Goal: Information Seeking & Learning: Learn about a topic

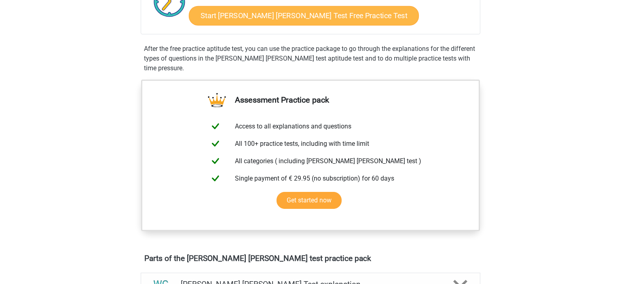
scroll to position [85, 0]
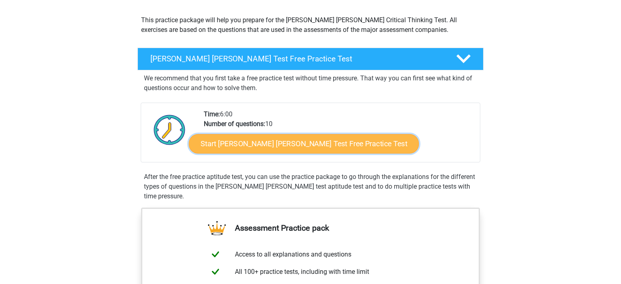
click at [233, 145] on link "Start [PERSON_NAME] [PERSON_NAME] Test Free Practice Test" at bounding box center [304, 143] width 230 height 19
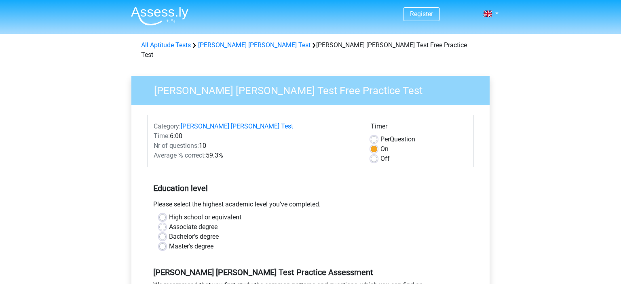
click at [380, 154] on label "Off" at bounding box center [384, 159] width 9 height 10
click at [373, 154] on input "Off" at bounding box center [373, 158] width 6 height 8
radio input "true"
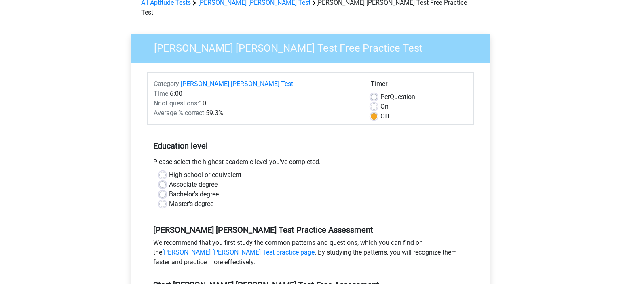
click at [169, 199] on label "Master's degree" at bounding box center [191, 204] width 44 height 10
click at [162, 199] on input "Master's degree" at bounding box center [162, 203] width 6 height 8
radio input "true"
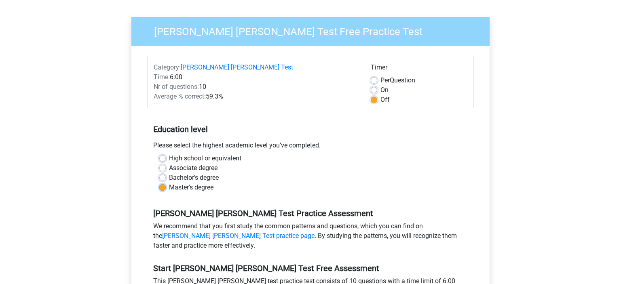
scroll to position [85, 0]
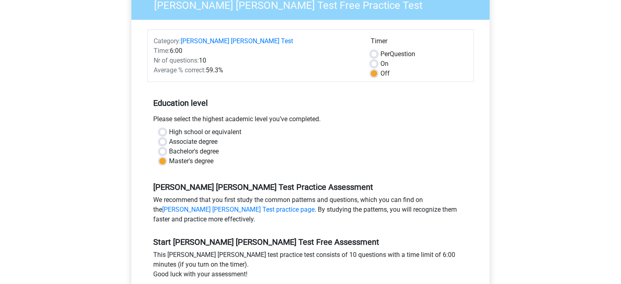
click at [192, 147] on label "Bachelor's degree" at bounding box center [194, 152] width 50 height 10
click at [166, 147] on input "Bachelor's degree" at bounding box center [162, 151] width 6 height 8
radio input "true"
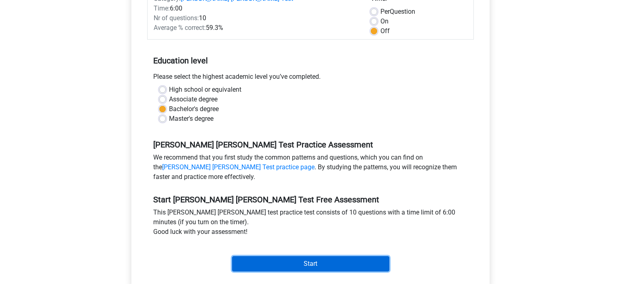
click at [267, 256] on input "Start" at bounding box center [310, 263] width 157 height 15
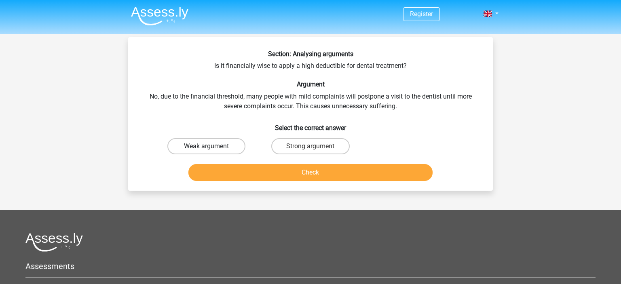
click at [227, 144] on label "Weak argument" at bounding box center [206, 146] width 78 height 16
click at [212, 146] on input "Weak argument" at bounding box center [208, 148] width 5 height 5
radio input "true"
click at [297, 144] on label "Strong argument" at bounding box center [310, 146] width 78 height 16
click at [310, 146] on input "Strong argument" at bounding box center [312, 148] width 5 height 5
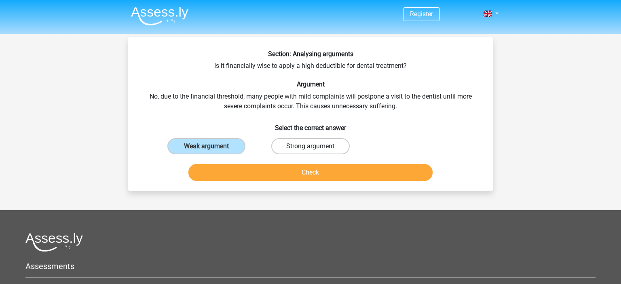
radio input "true"
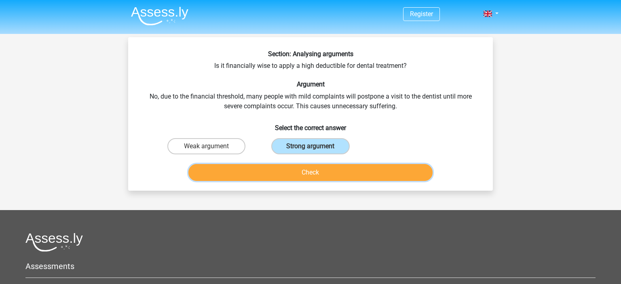
click at [316, 169] on button "Check" at bounding box center [310, 172] width 244 height 17
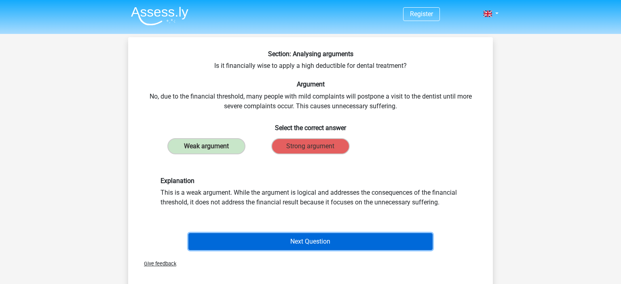
click at [272, 240] on button "Next Question" at bounding box center [310, 241] width 244 height 17
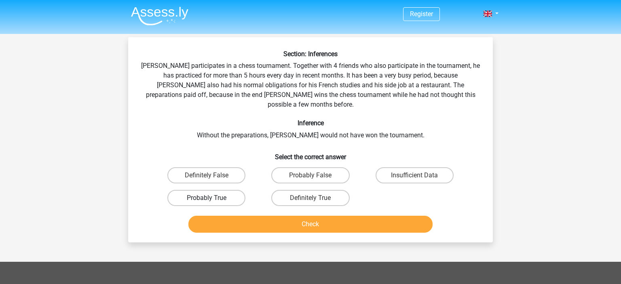
click at [198, 190] on label "Probably True" at bounding box center [206, 198] width 78 height 16
click at [206, 198] on input "Probably True" at bounding box center [208, 200] width 5 height 5
radio input "true"
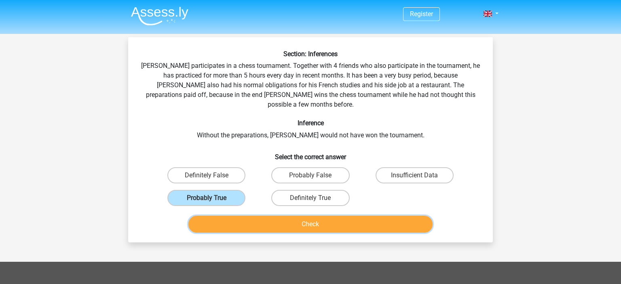
click at [324, 216] on button "Check" at bounding box center [310, 224] width 244 height 17
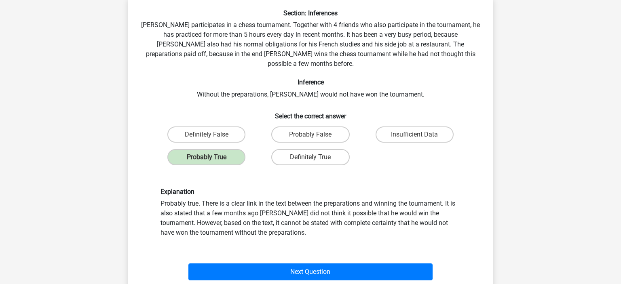
scroll to position [85, 0]
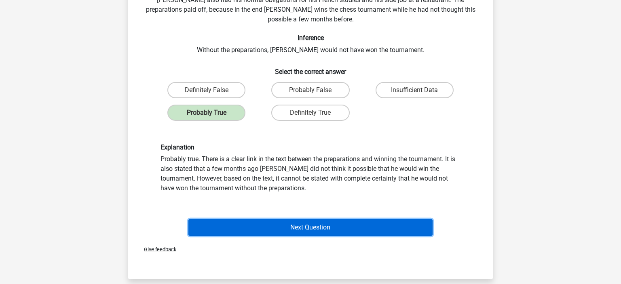
click at [305, 219] on button "Next Question" at bounding box center [310, 227] width 244 height 17
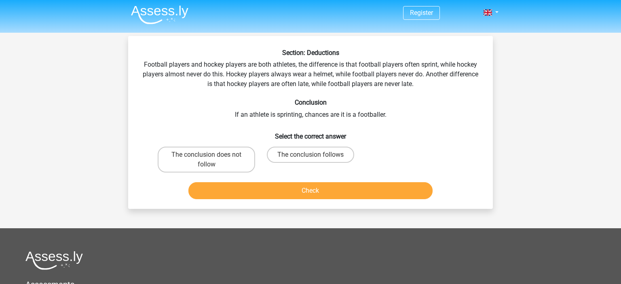
scroll to position [0, 0]
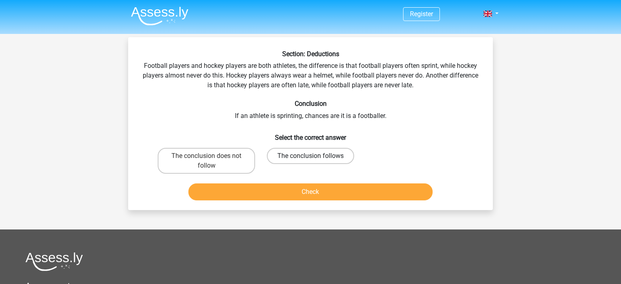
click at [306, 151] on label "The conclusion follows" at bounding box center [310, 156] width 87 height 16
click at [310, 156] on input "The conclusion follows" at bounding box center [312, 158] width 5 height 5
radio input "true"
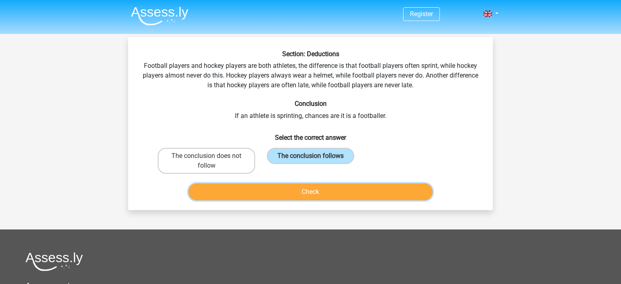
click at [315, 190] on button "Check" at bounding box center [310, 191] width 244 height 17
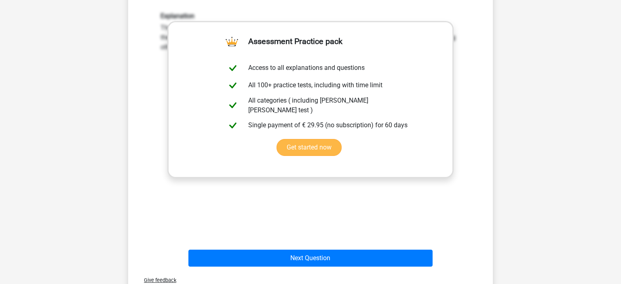
scroll to position [256, 0]
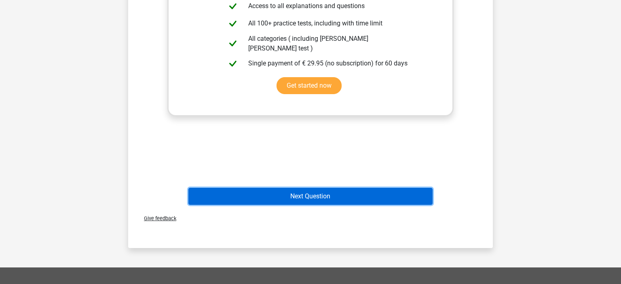
click at [334, 199] on button "Next Question" at bounding box center [310, 196] width 244 height 17
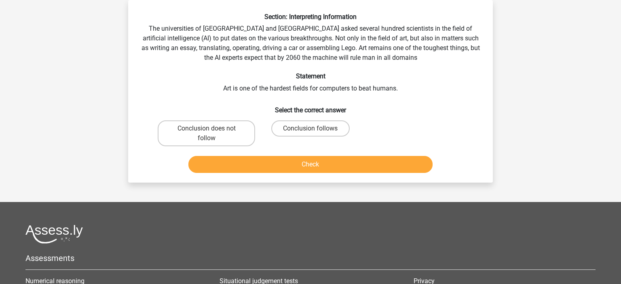
scroll to position [0, 0]
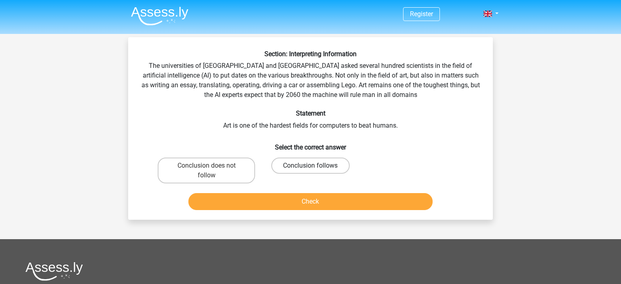
click at [309, 167] on label "Conclusion follows" at bounding box center [310, 166] width 78 height 16
click at [310, 167] on input "Conclusion follows" at bounding box center [312, 168] width 5 height 5
radio input "true"
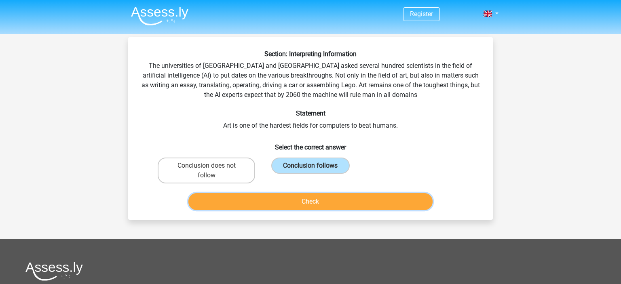
click at [299, 208] on button "Check" at bounding box center [310, 201] width 244 height 17
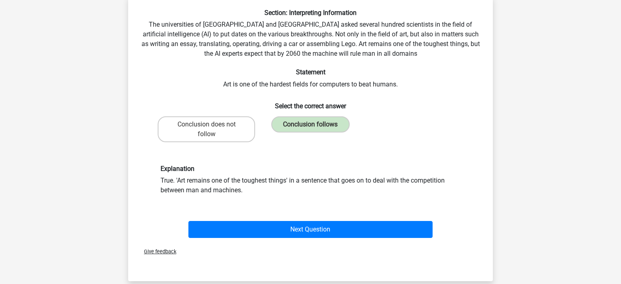
scroll to position [42, 0]
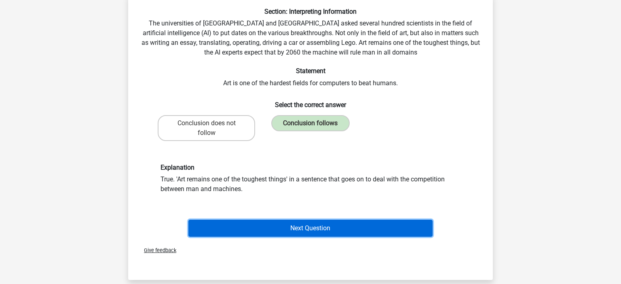
click at [254, 224] on button "Next Question" at bounding box center [310, 228] width 244 height 17
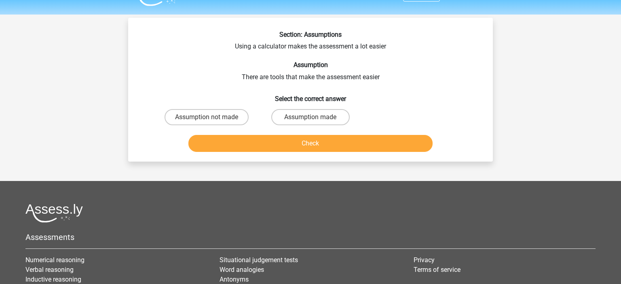
scroll to position [0, 0]
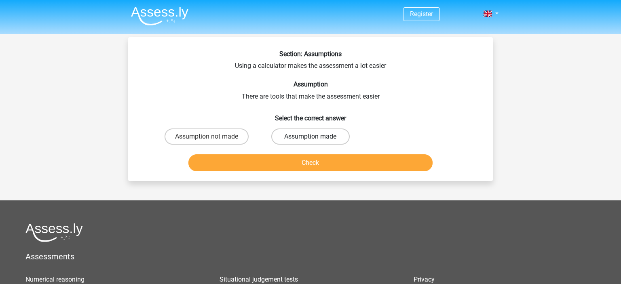
click at [306, 139] on label "Assumption made" at bounding box center [310, 136] width 78 height 16
click at [310, 139] on input "Assumption made" at bounding box center [312, 139] width 5 height 5
radio input "true"
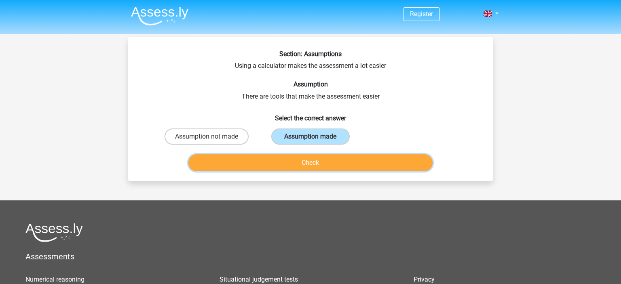
click at [316, 161] on button "Check" at bounding box center [310, 162] width 244 height 17
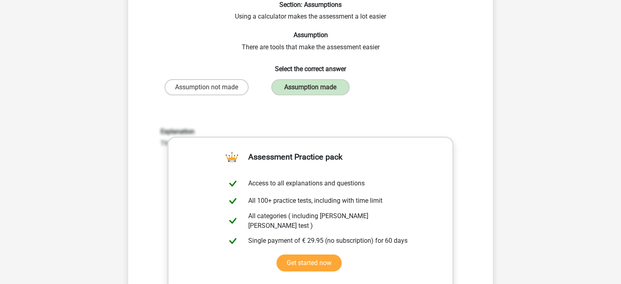
scroll to position [213, 0]
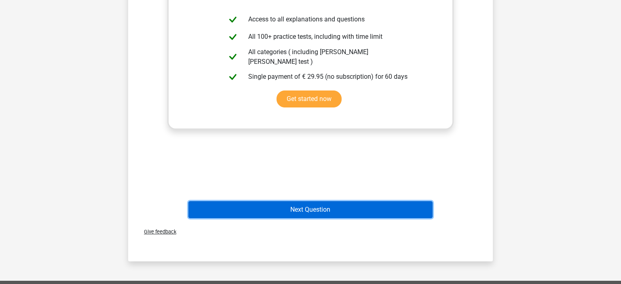
click at [309, 216] on button "Next Question" at bounding box center [310, 209] width 244 height 17
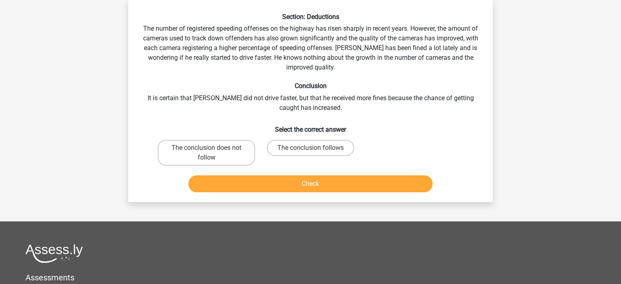
scroll to position [0, 0]
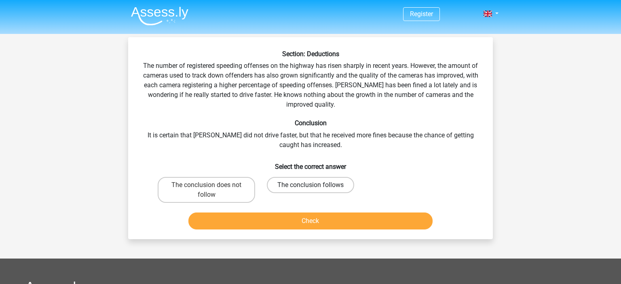
click at [327, 185] on label "The conclusion follows" at bounding box center [310, 185] width 87 height 16
click at [316, 185] on input "The conclusion follows" at bounding box center [312, 187] width 5 height 5
radio input "true"
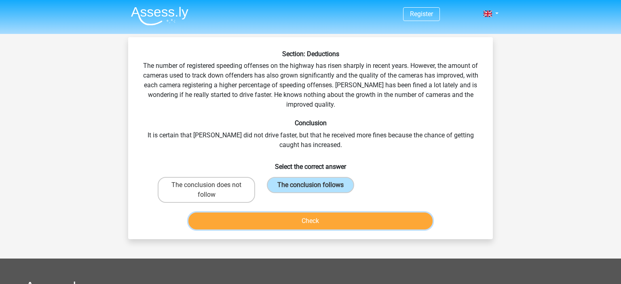
click at [341, 219] on button "Check" at bounding box center [310, 221] width 244 height 17
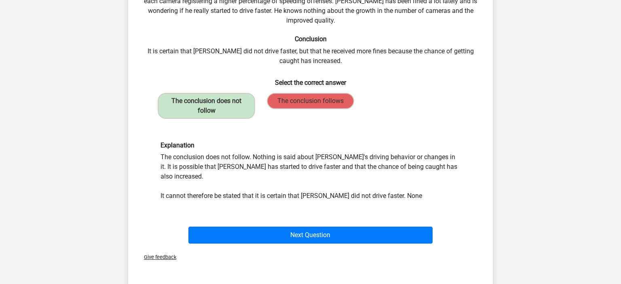
scroll to position [85, 0]
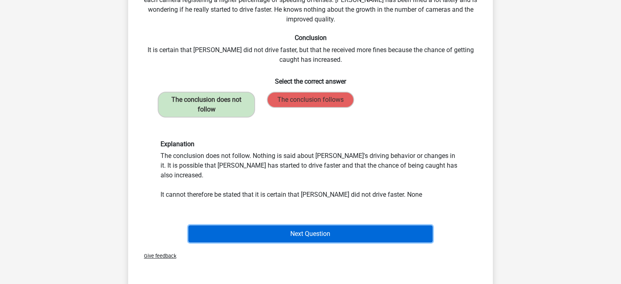
click at [332, 225] on button "Next Question" at bounding box center [310, 233] width 244 height 17
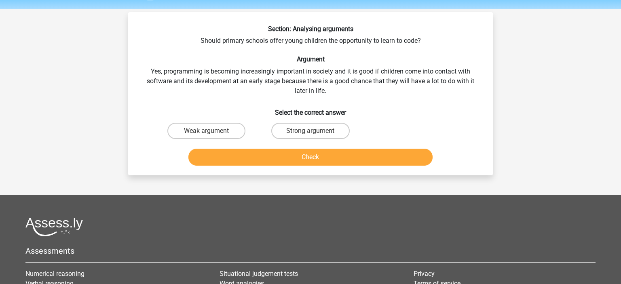
scroll to position [0, 0]
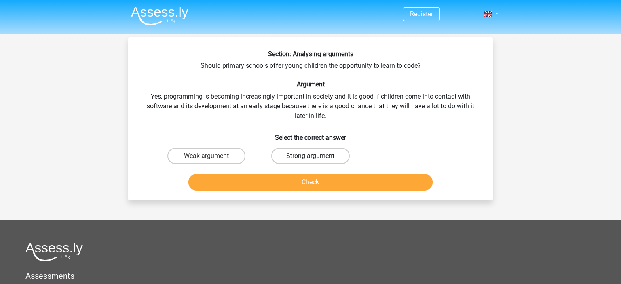
click at [327, 153] on label "Strong argument" at bounding box center [310, 156] width 78 height 16
click at [316, 156] on input "Strong argument" at bounding box center [312, 158] width 5 height 5
radio input "true"
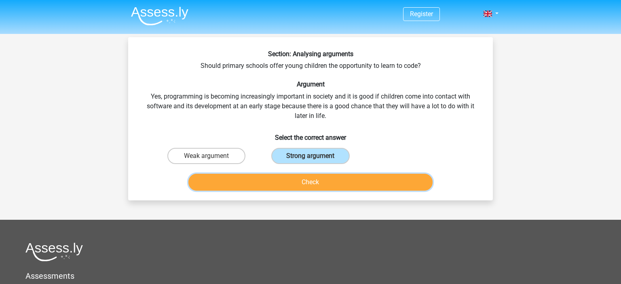
click at [324, 179] on button "Check" at bounding box center [310, 182] width 244 height 17
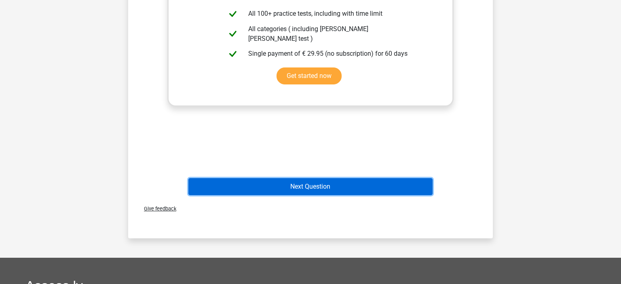
click at [331, 188] on button "Next Question" at bounding box center [310, 186] width 244 height 17
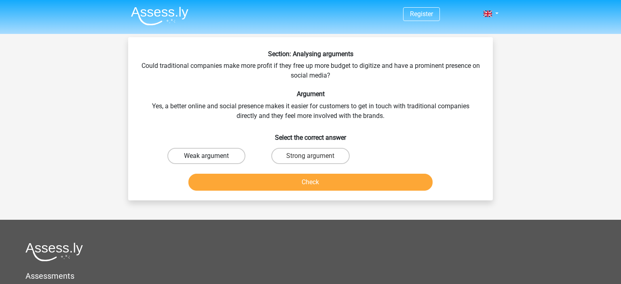
click at [231, 154] on label "Weak argument" at bounding box center [206, 156] width 78 height 16
click at [212, 156] on input "Weak argument" at bounding box center [208, 158] width 5 height 5
radio input "true"
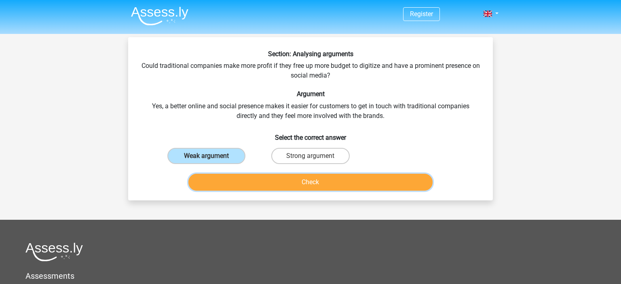
click at [298, 179] on button "Check" at bounding box center [310, 182] width 244 height 17
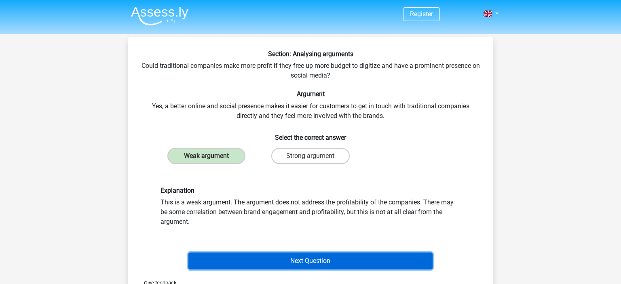
click at [371, 258] on button "Next Question" at bounding box center [310, 261] width 244 height 17
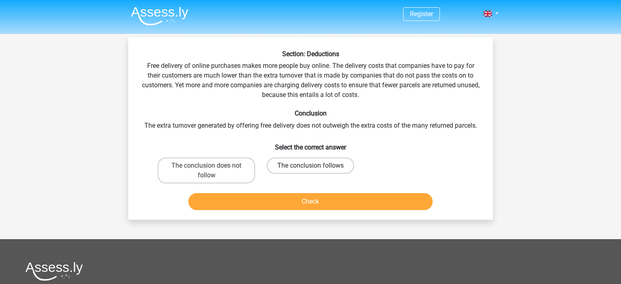
click at [326, 167] on label "The conclusion follows" at bounding box center [310, 166] width 87 height 16
click at [316, 167] on input "The conclusion follows" at bounding box center [312, 168] width 5 height 5
radio input "true"
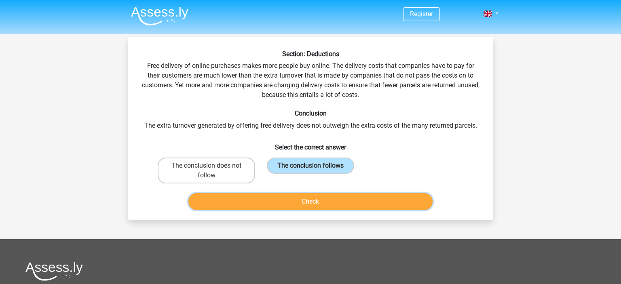
click at [335, 196] on button "Check" at bounding box center [310, 201] width 244 height 17
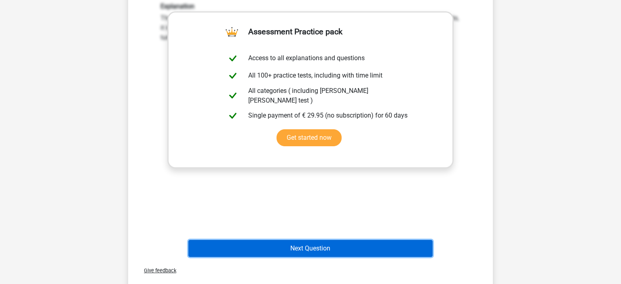
click at [303, 244] on button "Next Question" at bounding box center [310, 248] width 244 height 17
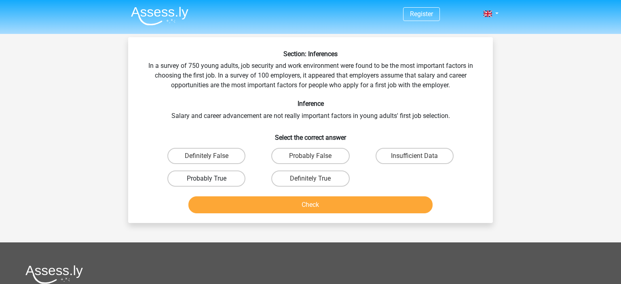
click at [223, 180] on label "Probably True" at bounding box center [206, 178] width 78 height 16
click at [212, 180] on input "Probably True" at bounding box center [208, 181] width 5 height 5
radio input "true"
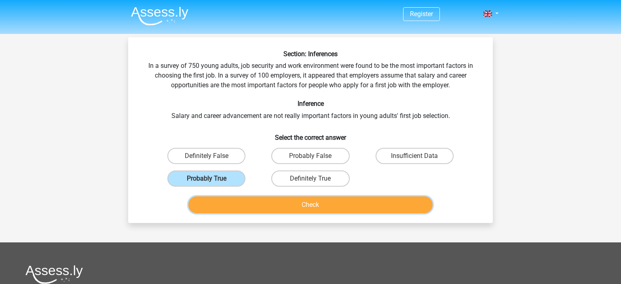
click at [281, 203] on button "Check" at bounding box center [310, 204] width 244 height 17
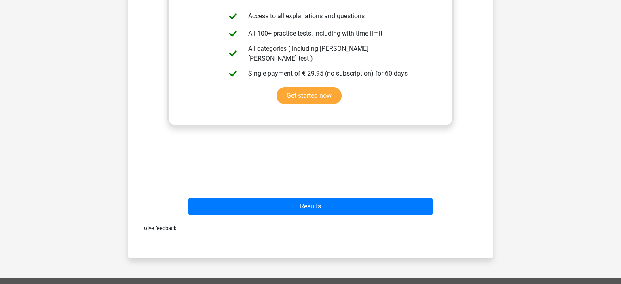
scroll to position [299, 0]
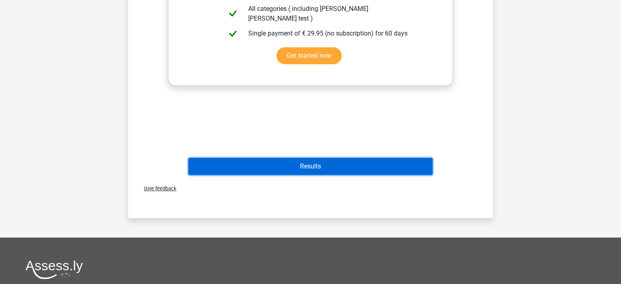
click at [314, 170] on button "Results" at bounding box center [310, 166] width 244 height 17
